Goal: Transaction & Acquisition: Purchase product/service

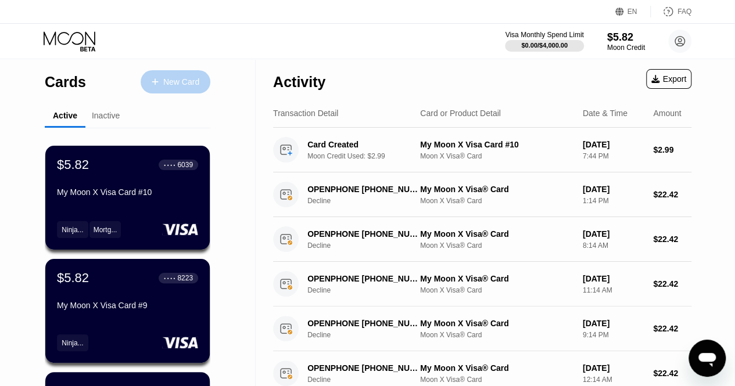
click at [189, 81] on div "New Card" at bounding box center [181, 82] width 36 height 10
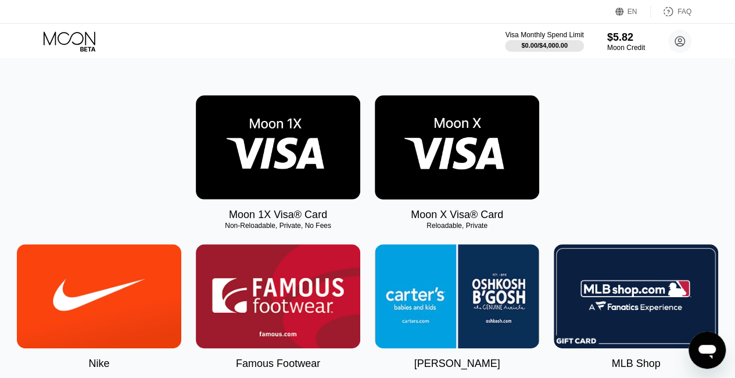
scroll to position [163, 0]
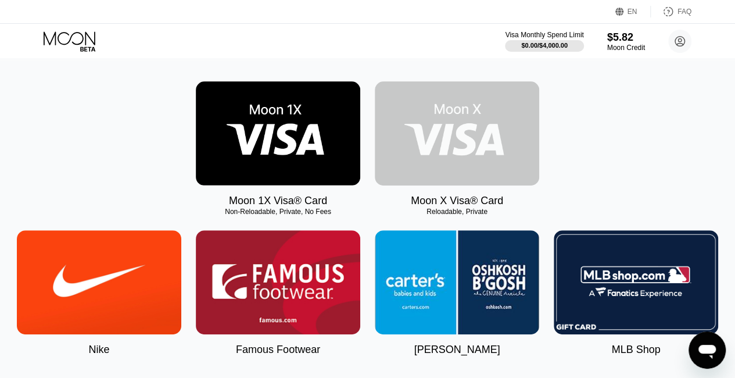
click at [465, 140] on img at bounding box center [457, 133] width 164 height 104
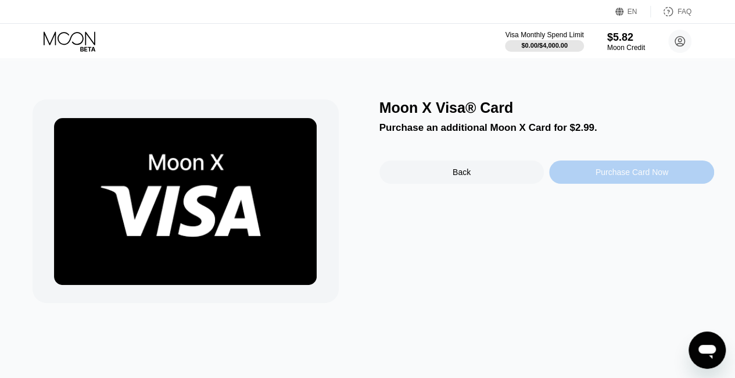
click at [615, 171] on div "Purchase Card Now" at bounding box center [631, 171] width 73 height 9
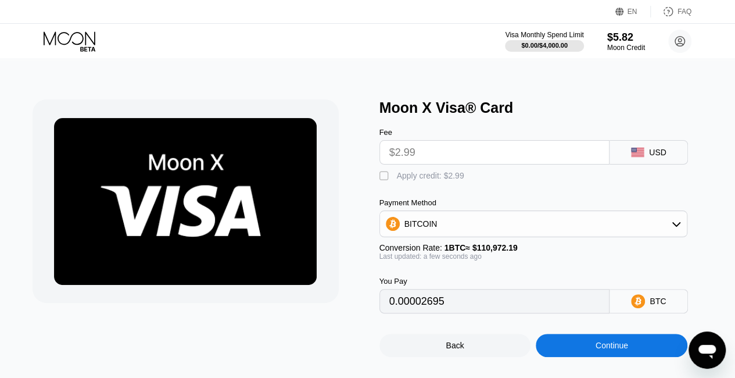
click at [387, 182] on div "" at bounding box center [385, 176] width 12 height 12
type input "0"
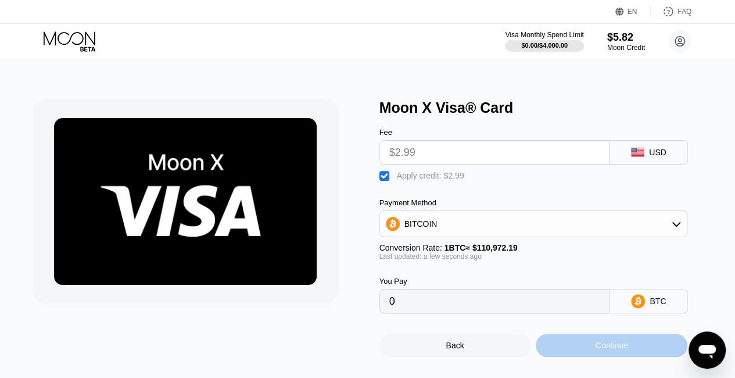
click at [598, 347] on div "Continue" at bounding box center [611, 344] width 152 height 23
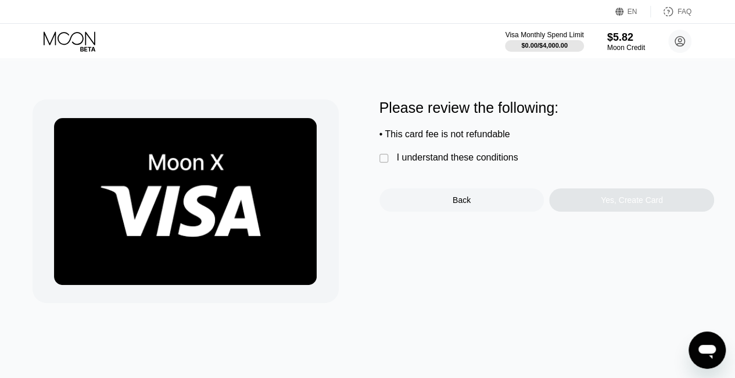
click at [382, 163] on div "" at bounding box center [385, 159] width 12 height 12
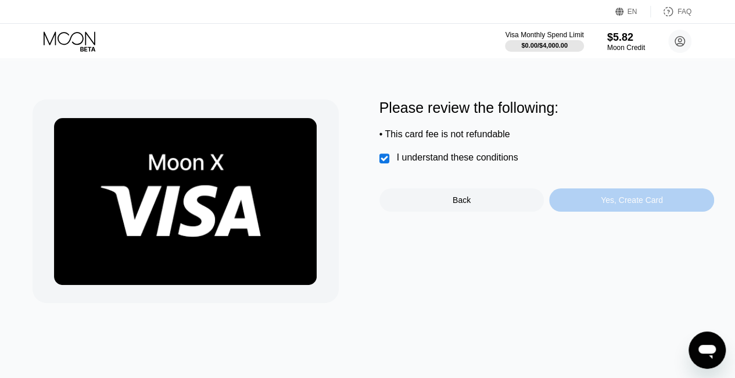
click at [628, 211] on div "Yes, Create Card" at bounding box center [631, 199] width 165 height 23
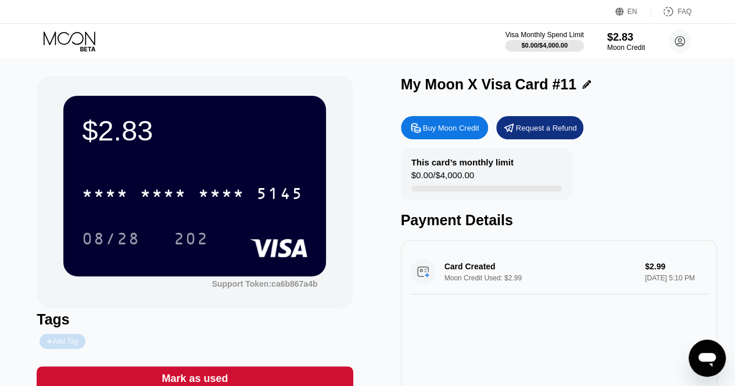
click at [55, 346] on div "Add Tag" at bounding box center [61, 341] width 31 height 8
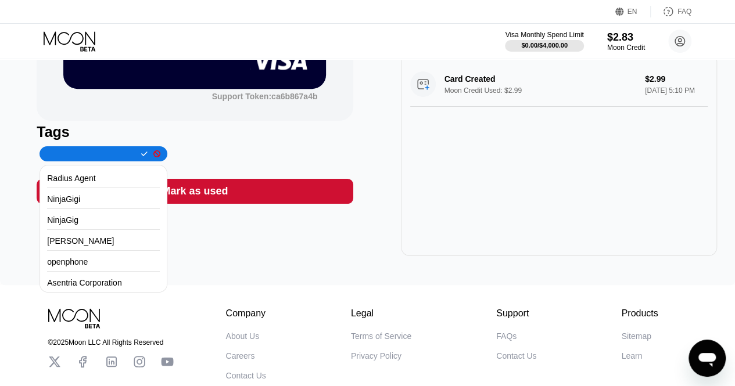
scroll to position [197, 0]
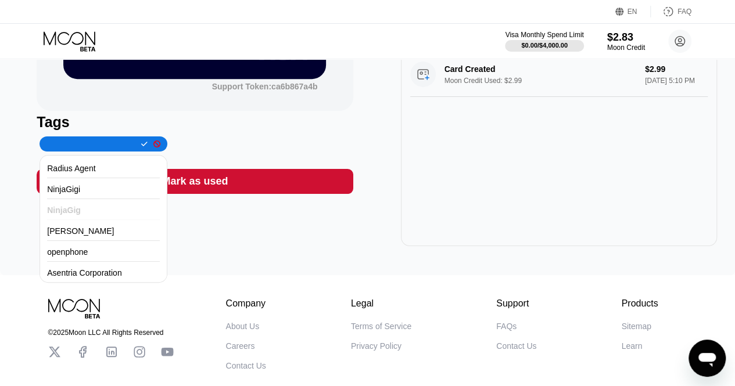
click at [83, 217] on div "NinjaGig" at bounding box center [103, 210] width 113 height 19
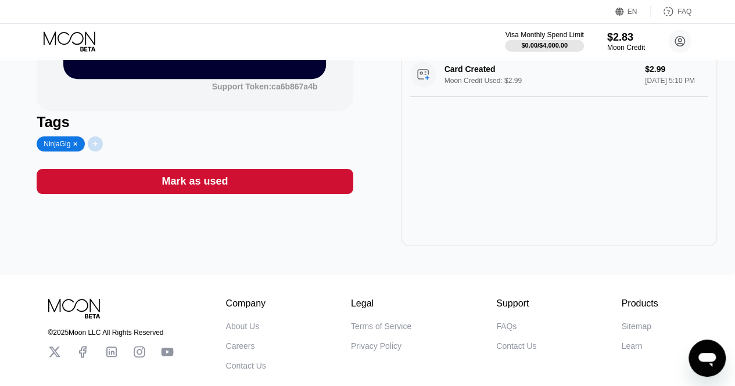
click at [96, 144] on icon at bounding box center [95, 144] width 6 height 7
click at [110, 146] on input "WayLink Systems Corporation" at bounding box center [139, 144] width 89 height 8
type input "WayLink Systems Corporation"
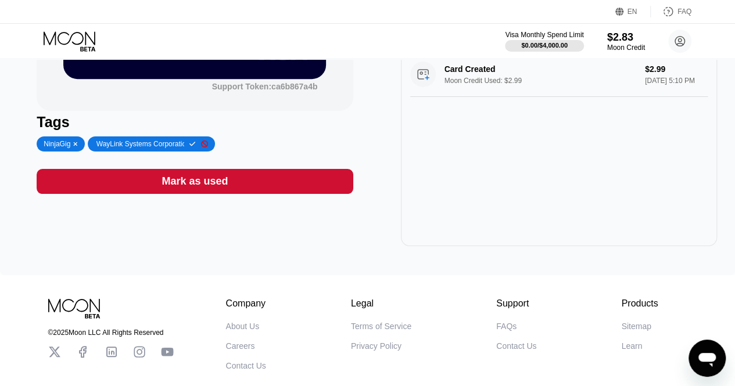
click at [184, 148] on div at bounding box center [190, 144] width 12 height 8
click at [191, 145] on icon at bounding box center [193, 144] width 5 height 6
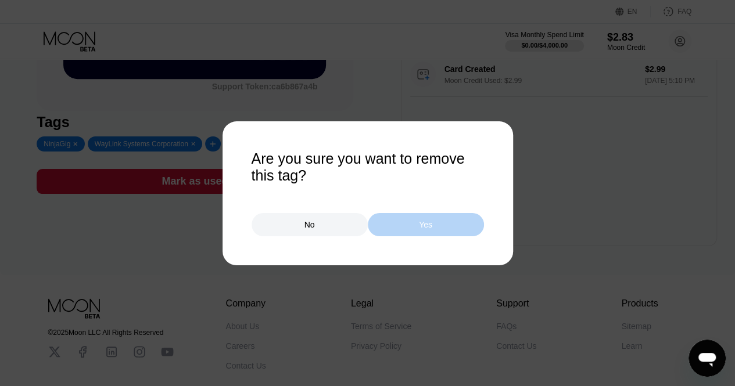
click at [384, 220] on div "Yes" at bounding box center [426, 224] width 116 height 23
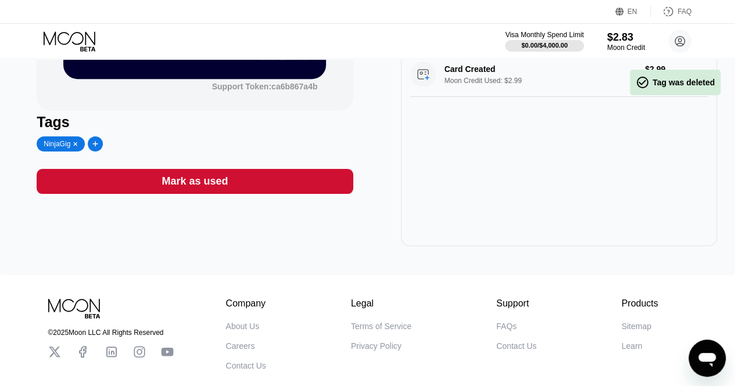
click at [94, 145] on icon at bounding box center [95, 144] width 6 height 7
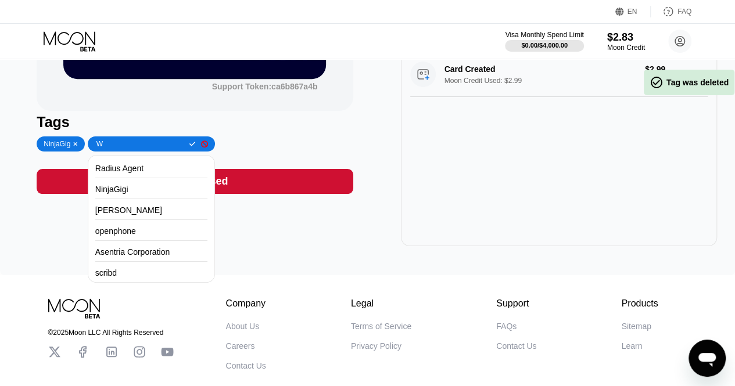
type input "Wa"
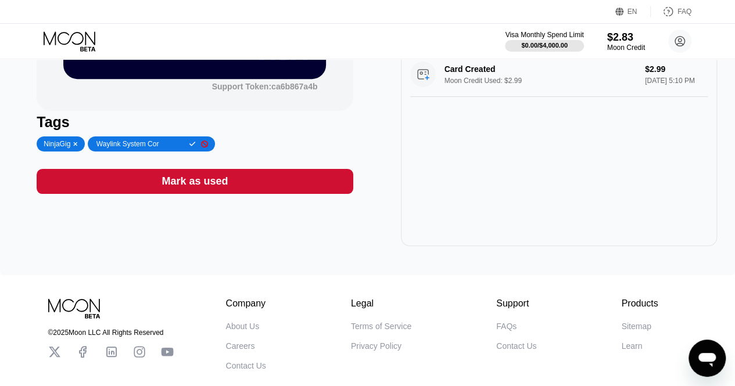
type input "Waylink System Corp"
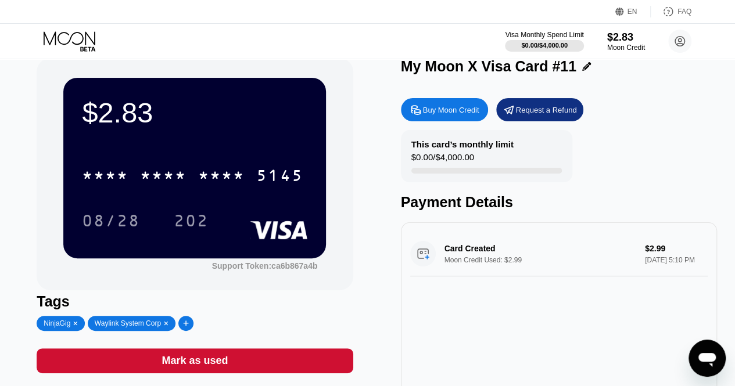
scroll to position [17, 0]
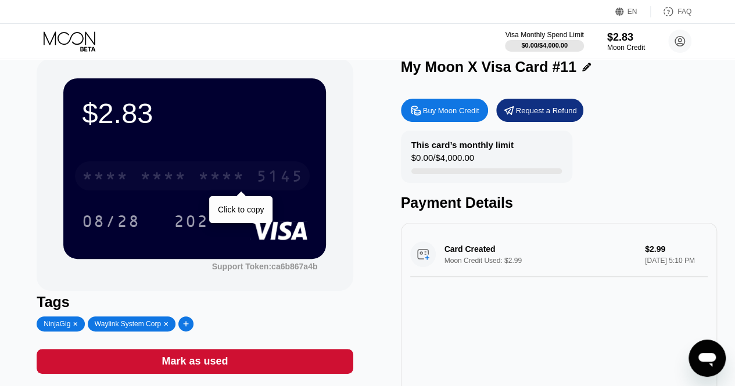
click at [281, 175] on div "5145" at bounding box center [279, 177] width 46 height 19
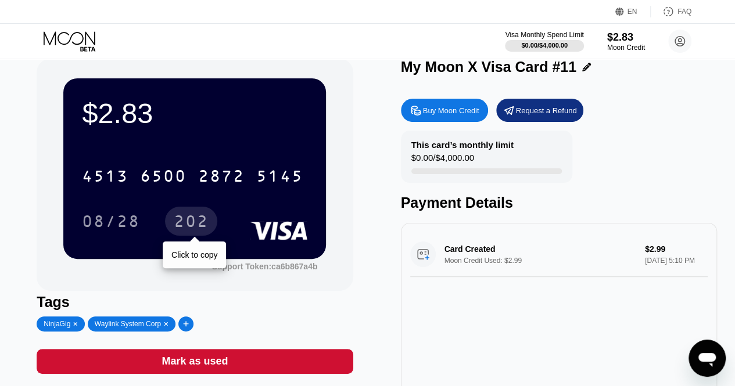
click at [185, 228] on div "202" at bounding box center [191, 223] width 35 height 19
